Goal: Information Seeking & Learning: Learn about a topic

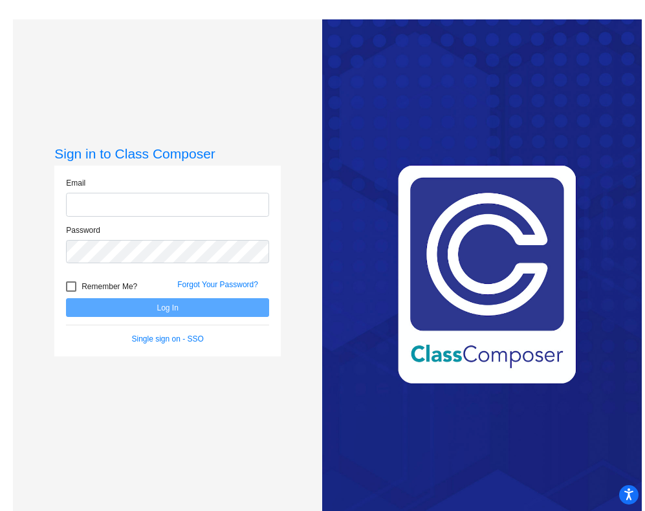
type input "[PERSON_NAME][EMAIL_ADDRESS][DOMAIN_NAME]"
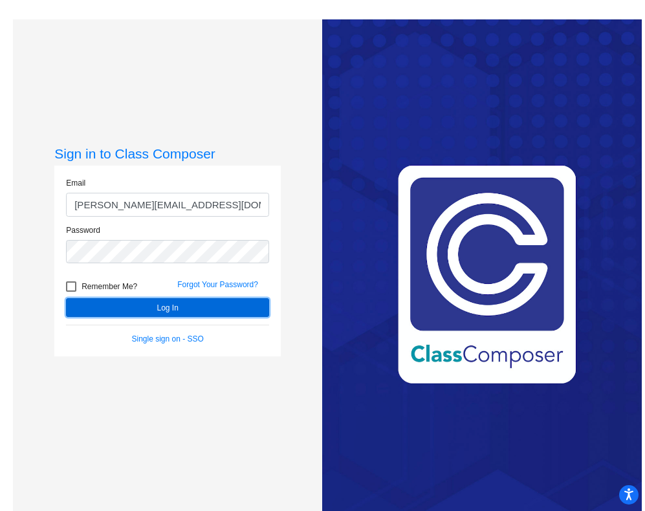
click at [164, 311] on button "Log In" at bounding box center [167, 307] width 203 height 19
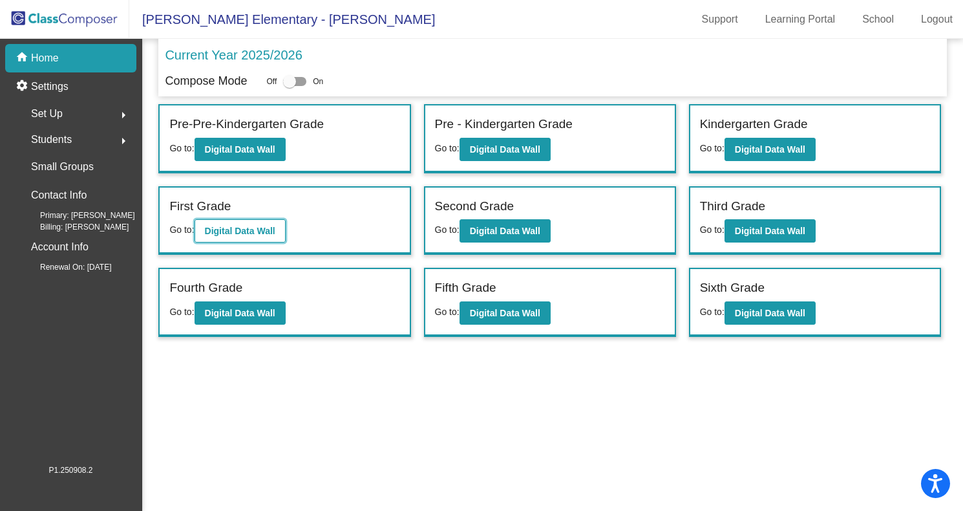
click at [221, 233] on b "Digital Data Wall" at bounding box center [240, 231] width 70 height 10
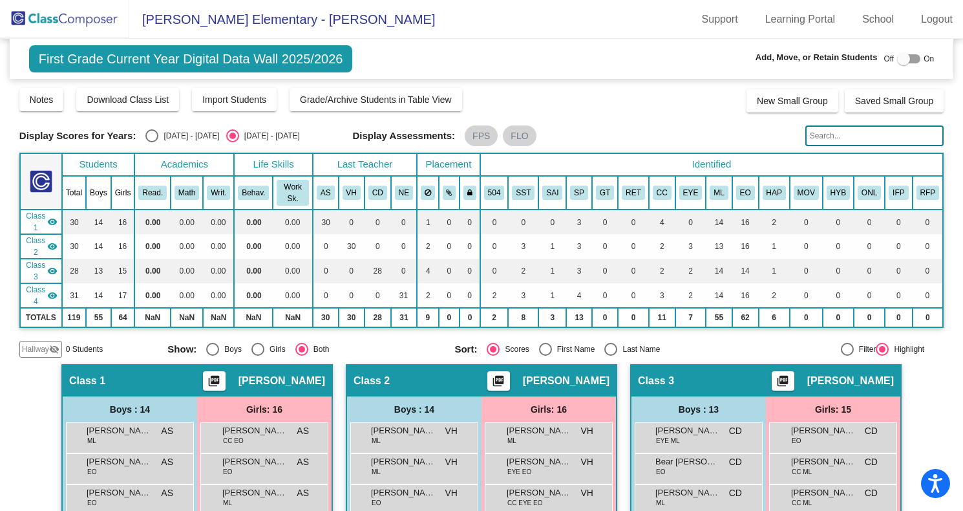
scroll to position [497, 0]
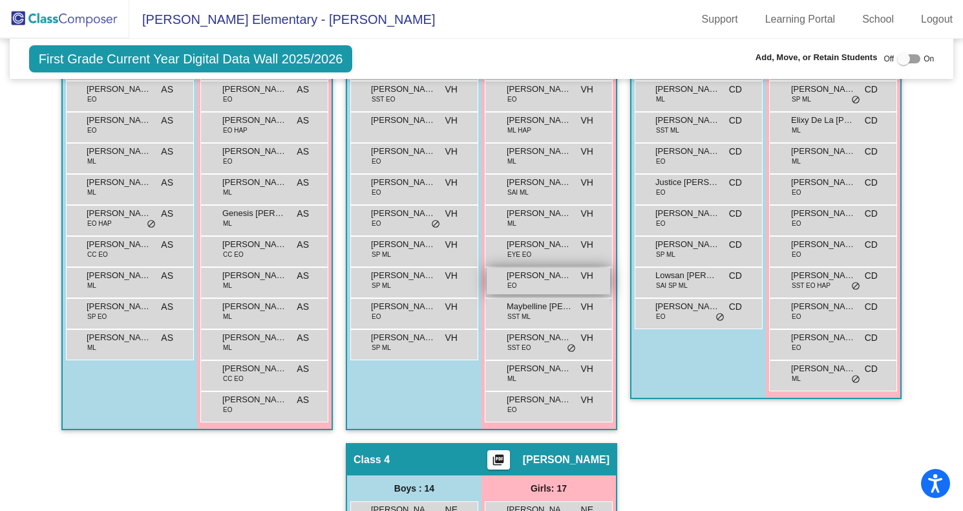
click at [544, 281] on div "[PERSON_NAME] [PERSON_NAME] EO VH lock do_not_disturb_alt" at bounding box center [548, 281] width 123 height 27
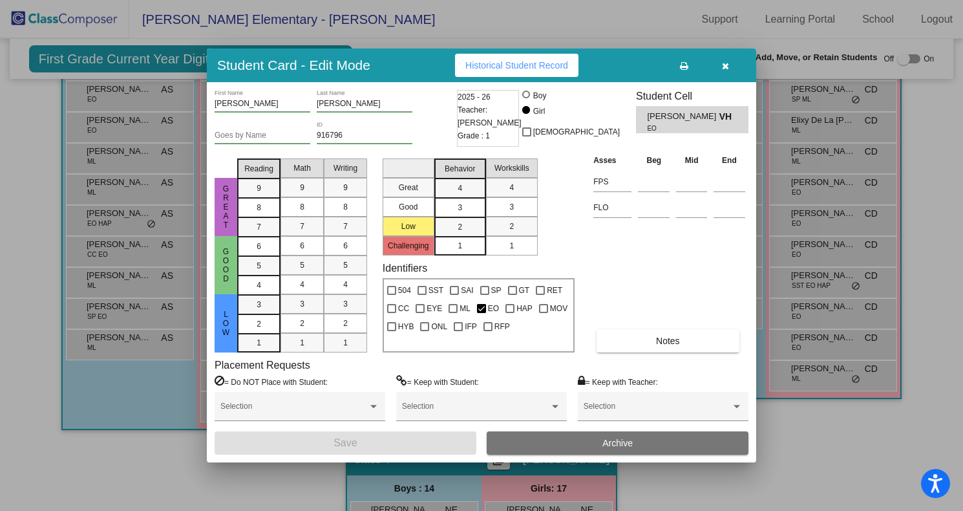
click at [644, 67] on icon "button" at bounding box center [725, 65] width 7 height 9
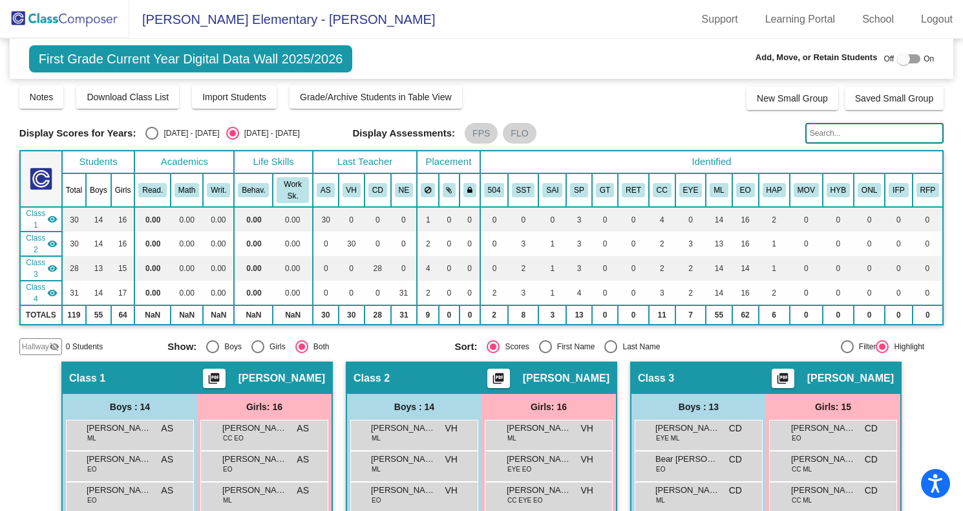
scroll to position [0, 0]
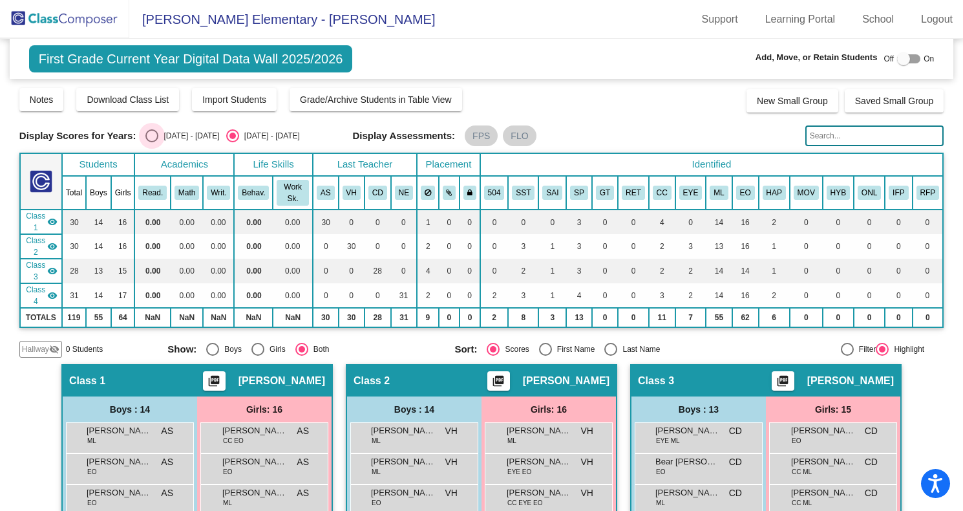
click at [155, 135] on div "Select an option" at bounding box center [151, 135] width 13 height 13
click at [152, 142] on input "[DATE] - [DATE]" at bounding box center [151, 142] width 1 height 1
radio input "true"
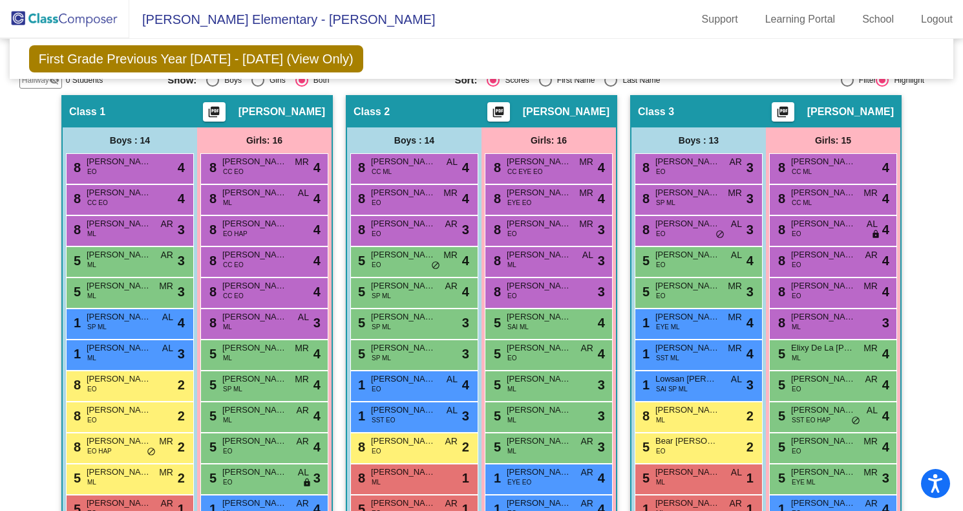
scroll to position [239, 0]
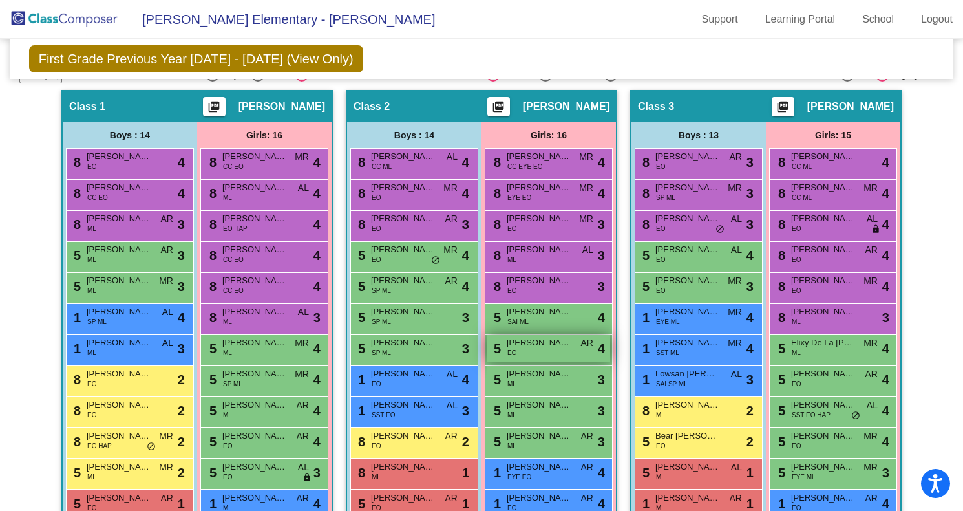
click at [535, 349] on div "5 [PERSON_NAME] [PERSON_NAME] EO AR lock do_not_disturb_alt 4" at bounding box center [548, 348] width 123 height 27
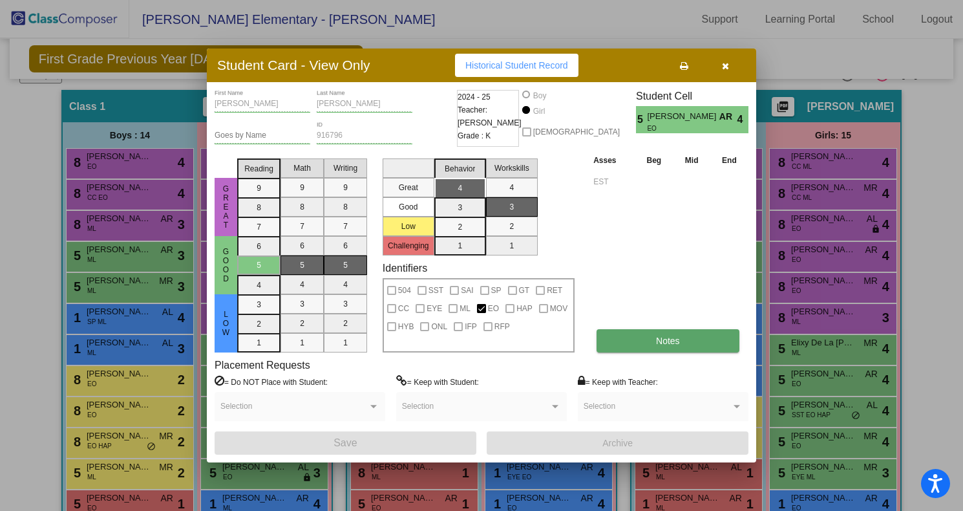
click at [637, 339] on button "Notes" at bounding box center [668, 340] width 142 height 23
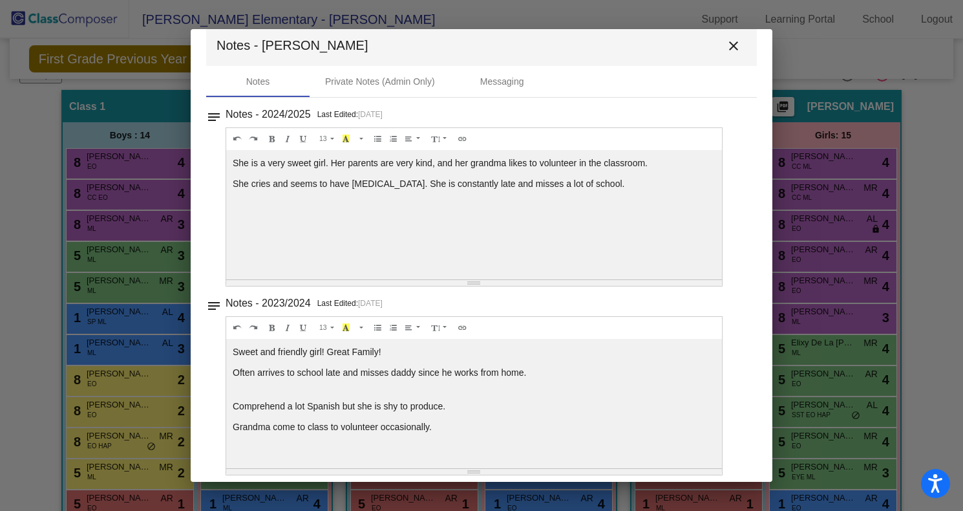
scroll to position [30, 0]
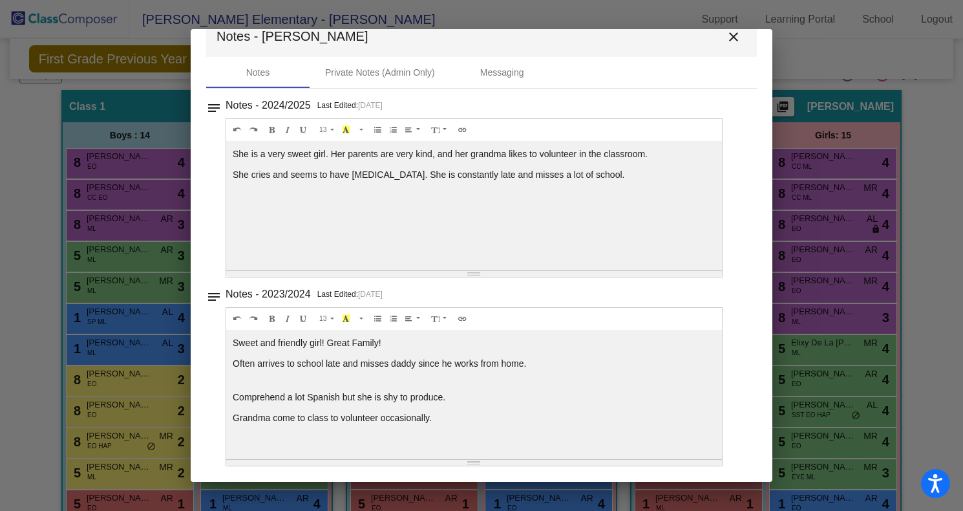
click at [644, 35] on mat-icon "close" at bounding box center [734, 37] width 16 height 16
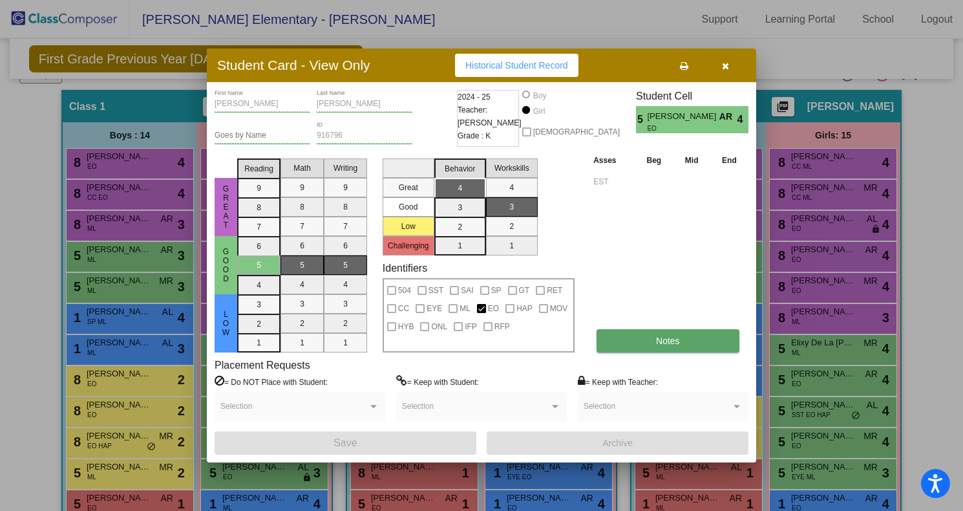
click at [644, 338] on span "Notes" at bounding box center [668, 341] width 24 height 10
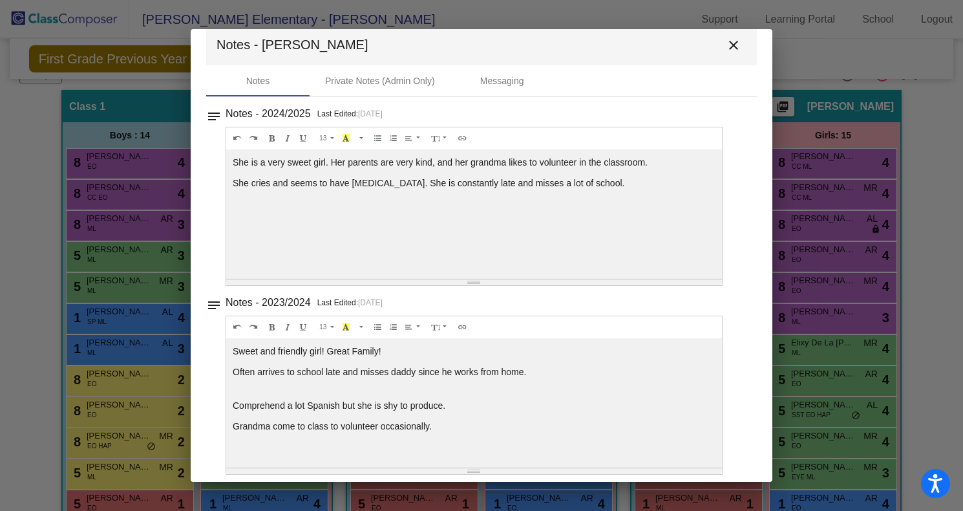
scroll to position [23, 0]
click at [644, 45] on mat-icon "close" at bounding box center [734, 44] width 16 height 16
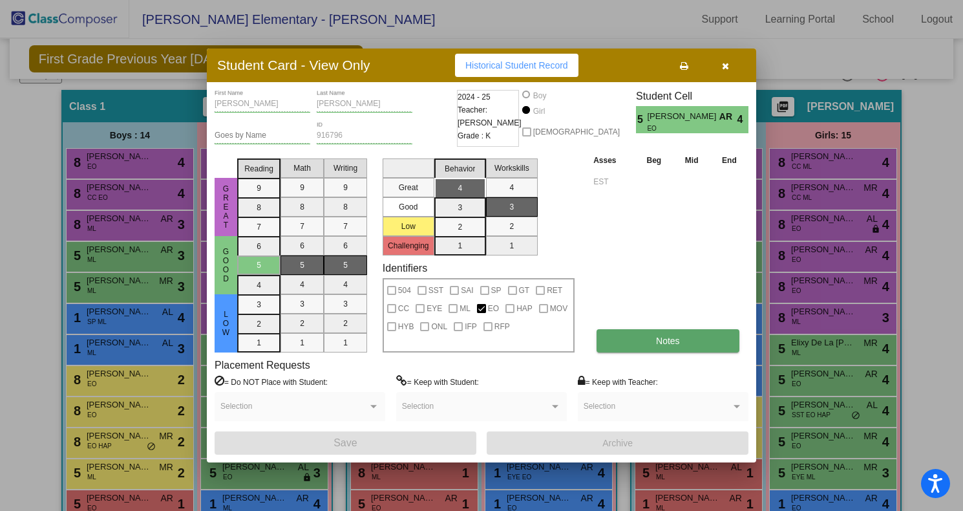
click at [638, 342] on button "Notes" at bounding box center [668, 340] width 142 height 23
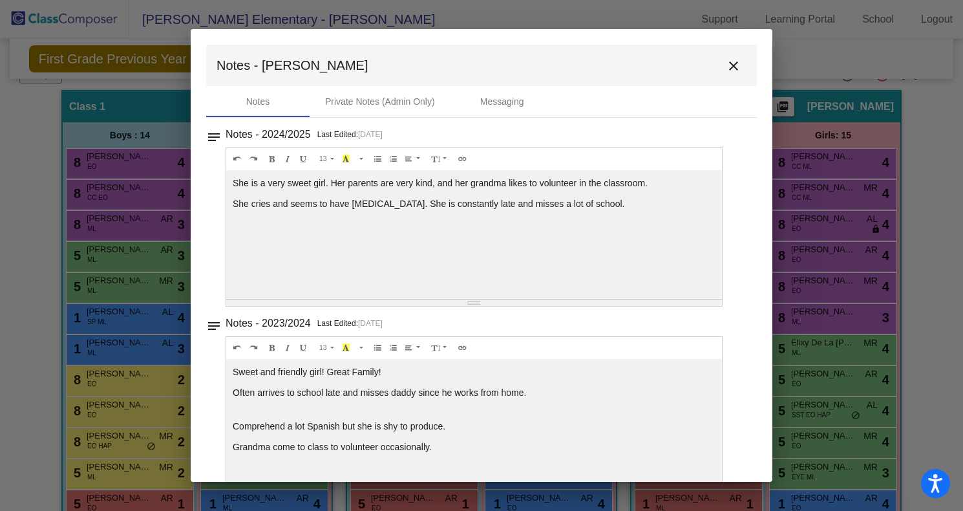
click at [644, 63] on mat-icon "close" at bounding box center [734, 66] width 16 height 16
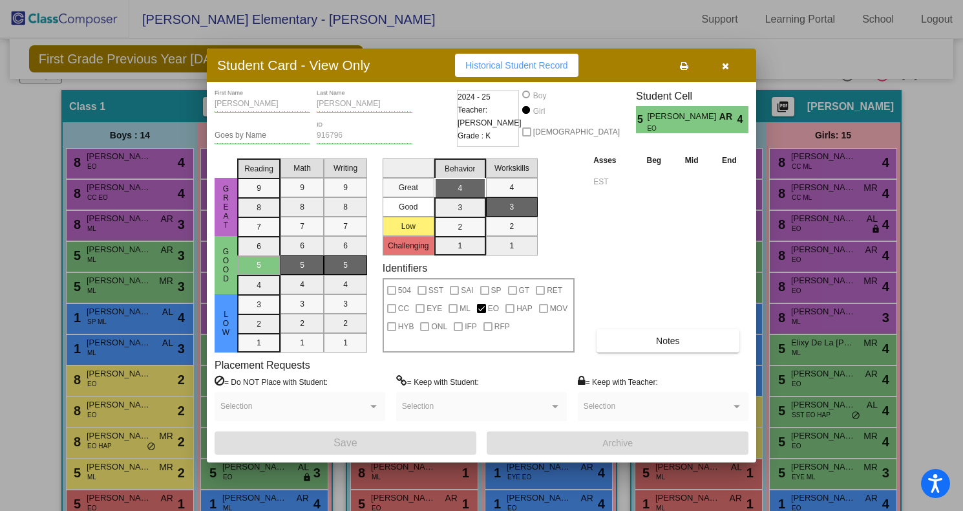
click at [644, 64] on icon "button" at bounding box center [725, 65] width 7 height 9
